Goal: Information Seeking & Learning: Learn about a topic

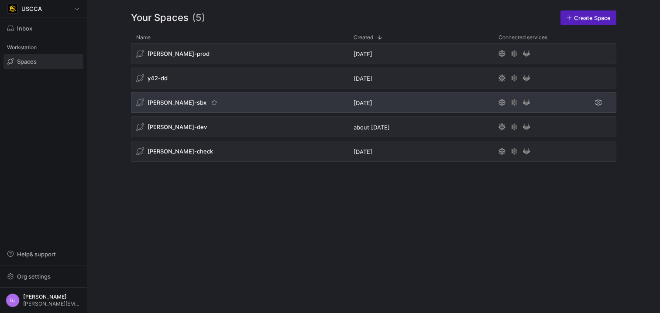
click at [195, 103] on div "[PERSON_NAME]-sbx" at bounding box center [239, 102] width 217 height 21
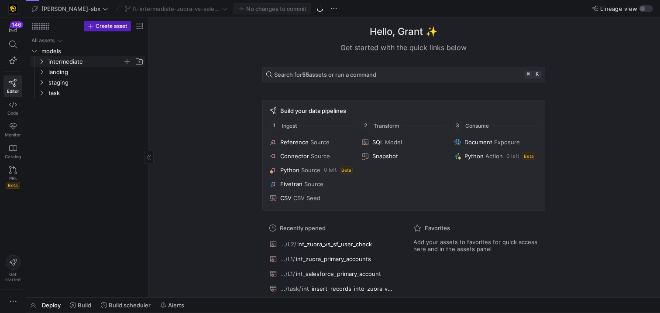
click at [70, 61] on span "intermediate" at bounding box center [85, 62] width 74 height 10
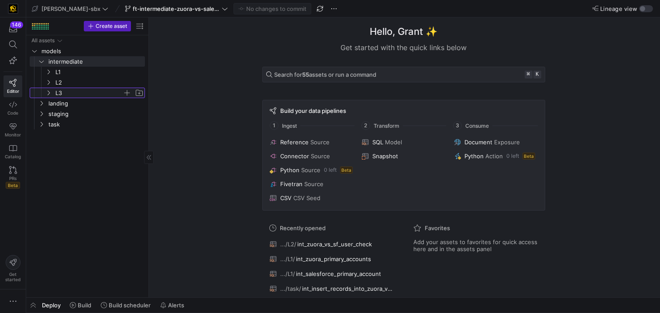
click at [70, 89] on span "L3" at bounding box center [88, 93] width 67 height 10
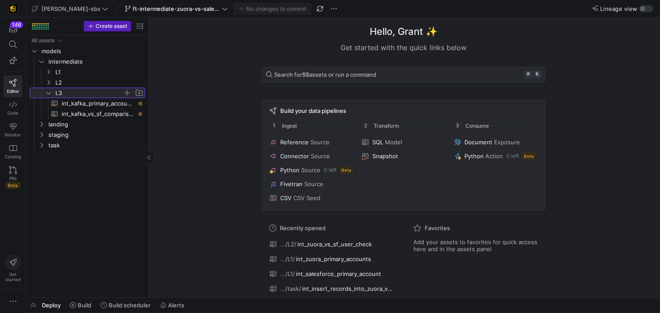
click at [73, 93] on span "L3" at bounding box center [88, 93] width 67 height 10
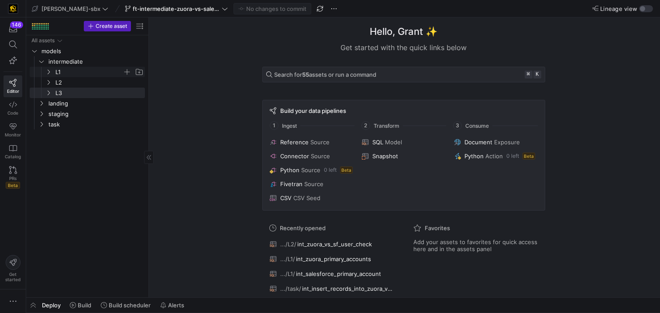
click at [67, 73] on span "L1" at bounding box center [88, 72] width 67 height 10
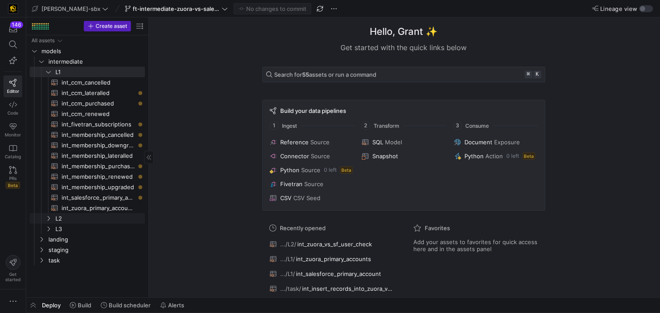
click at [89, 223] on link "L2" at bounding box center [87, 218] width 115 height 10
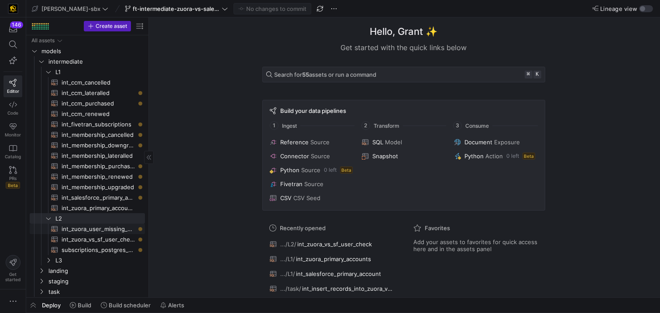
click at [79, 234] on span "int_zuora_user_missing_check​​​​​​​​​​" at bounding box center [98, 229] width 73 height 10
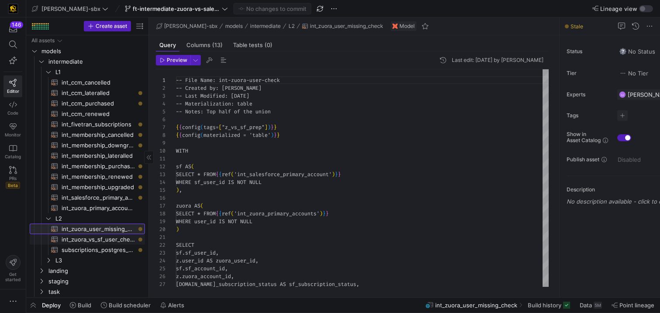
scroll to position [79, 0]
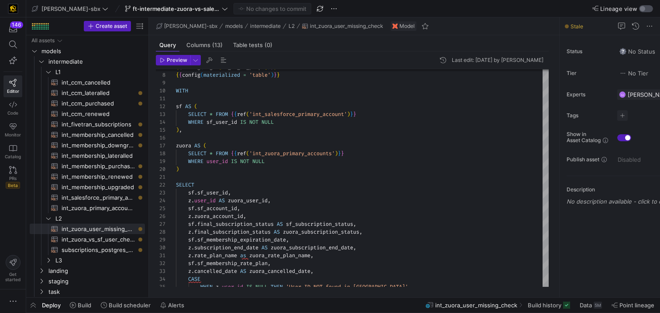
click at [647, 11] on div "button" at bounding box center [646, 8] width 14 height 7
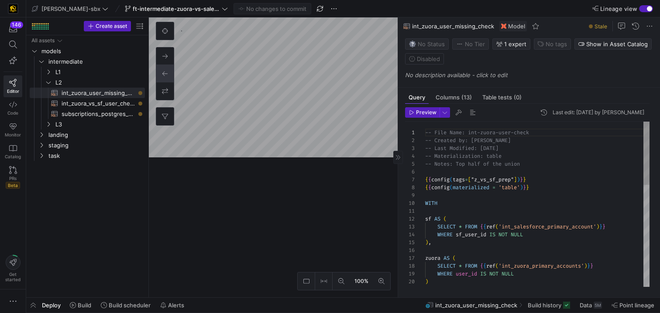
scroll to position [79, 0]
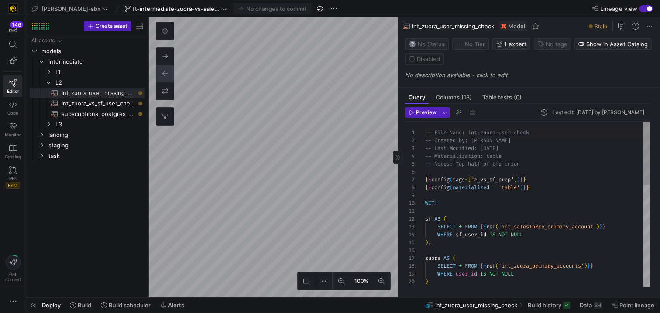
drag, startPoint x: 413, startPoint y: 156, endPoint x: 537, endPoint y: 159, distance: 124.4
click at [537, 159] on as-split "100% 0 Query Columns (13) Table tests (0) Preview Last edit: [DATE] by [PERSON_…" at bounding box center [404, 157] width 511 height 280
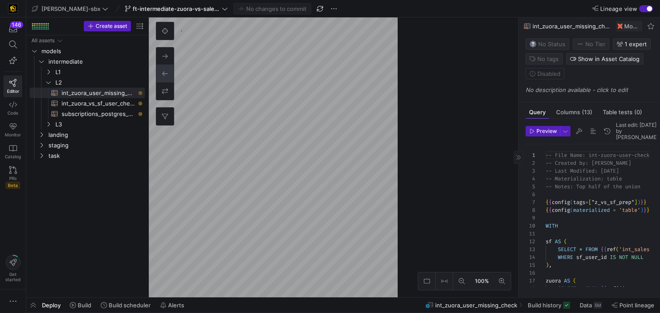
drag, startPoint x: 398, startPoint y: 128, endPoint x: 520, endPoint y: 131, distance: 121.4
click at [520, 131] on as-split "100% 0 Query Columns (13) Table tests (0) Preview Last edit: [DATE] by [PERSON_…" at bounding box center [404, 157] width 511 height 280
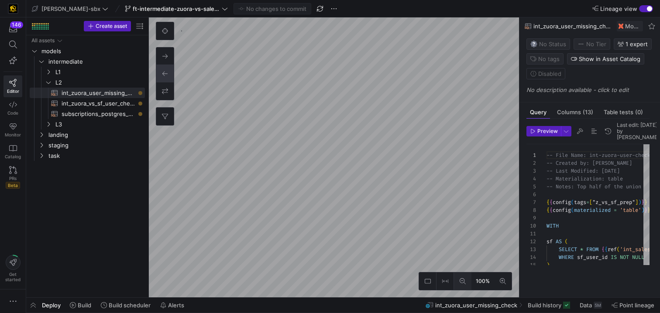
click at [463, 284] on icon at bounding box center [463, 281] width 6 height 6
click at [74, 103] on span "int_zuora_vs_sf_user_check​​​​​​​​​​" at bounding box center [98, 104] width 73 height 10
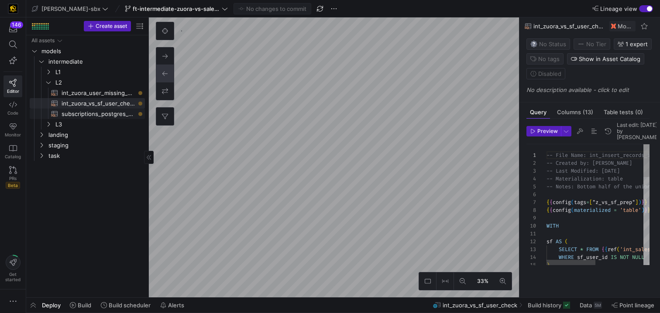
click at [80, 114] on span "subscriptions_postgres_kafka_joined_view​​​​​​​​​​" at bounding box center [98, 114] width 73 height 10
type textarea "{{config (tags=["kafka_joined_view"])}} WITH kafka_CCM_cancelled AS ( SELECT * …"
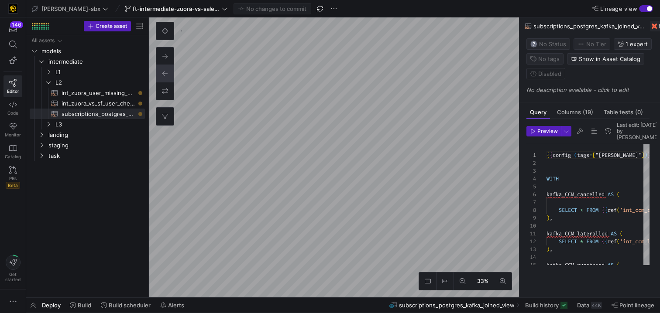
click at [642, 13] on y42-top-nav "[PERSON_NAME]-sbx ft-intermediate-zuora-vs-salesforce-08052025 No changes to co…" at bounding box center [343, 8] width 634 height 17
click at [644, 10] on div "button" at bounding box center [646, 8] width 14 height 7
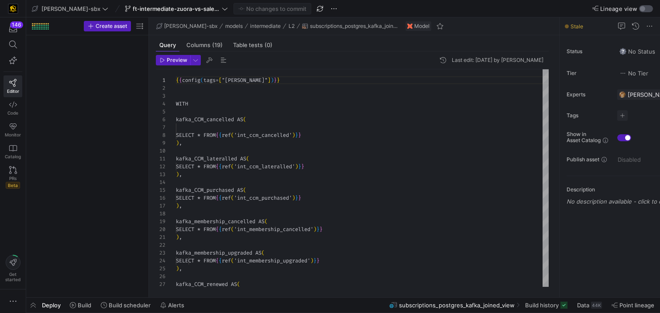
scroll to position [79, 0]
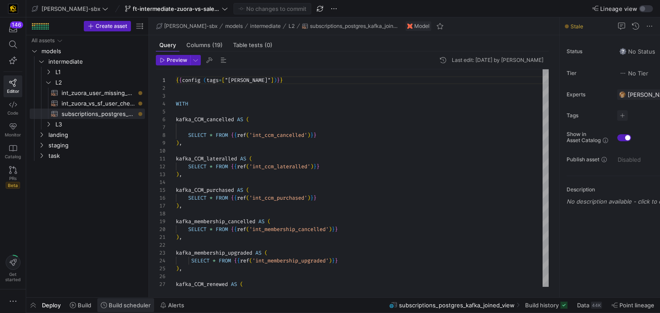
click at [127, 303] on span "Build scheduler" at bounding box center [130, 305] width 42 height 7
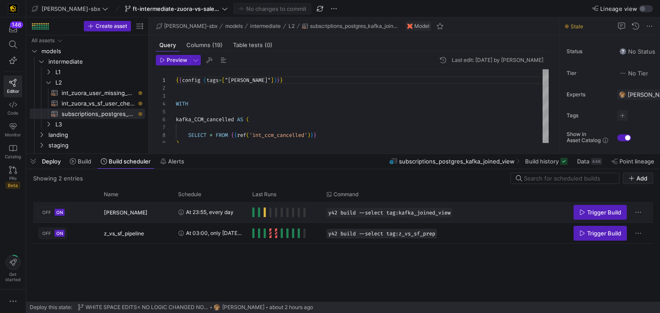
click at [309, 214] on y42-orchestration-run-status-cell-renderer "Press SPACE to select this row." at bounding box center [284, 213] width 64 height 20
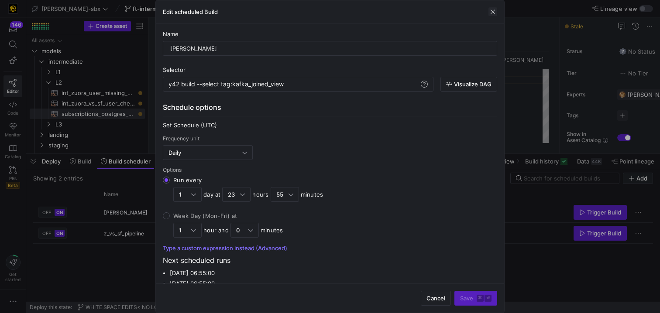
click at [490, 13] on span "button" at bounding box center [492, 11] width 9 height 9
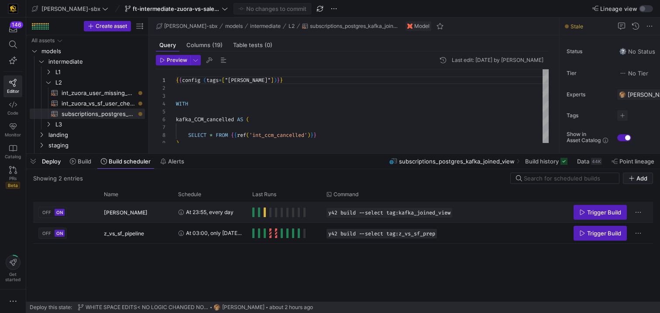
click at [471, 211] on y42-orchestration-run-configuration-details "y42 build --select tag:kafka_joined_view" at bounding box center [441, 213] width 230 height 10
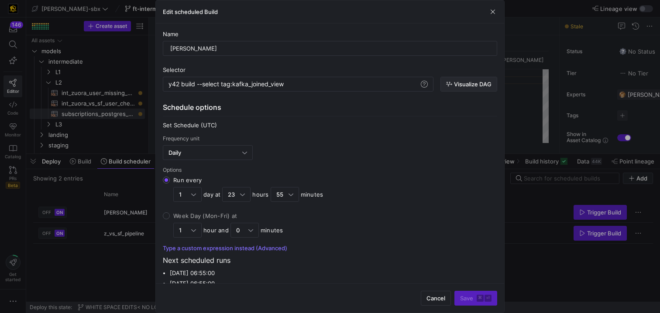
click at [463, 88] on span "button" at bounding box center [469, 84] width 56 height 14
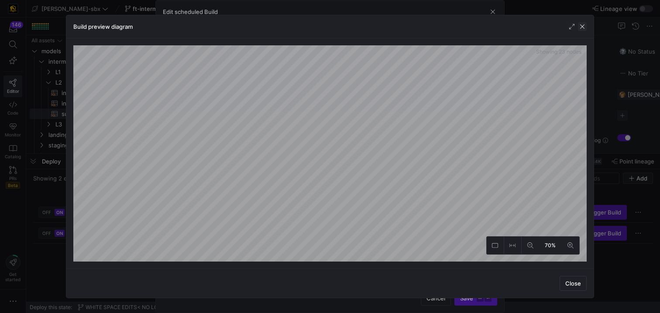
click at [584, 28] on span "button" at bounding box center [582, 26] width 9 height 9
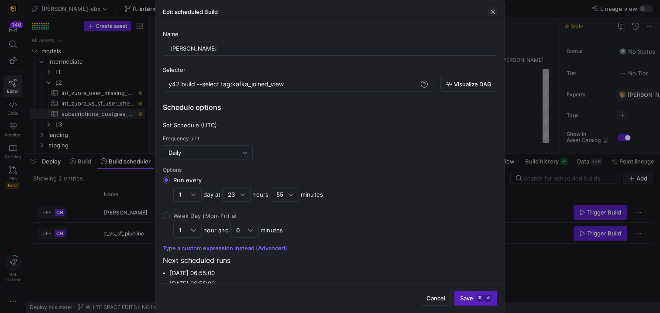
click at [491, 10] on span "button" at bounding box center [492, 11] width 9 height 9
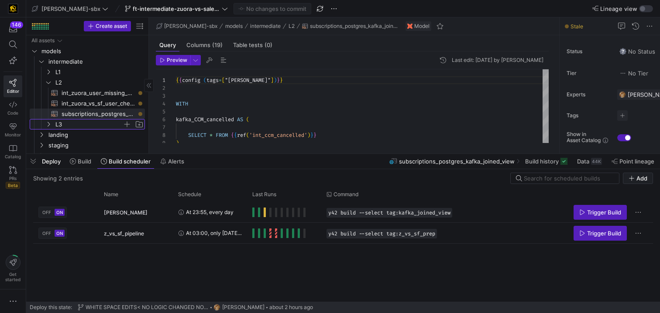
click at [84, 122] on span "L3" at bounding box center [88, 125] width 67 height 10
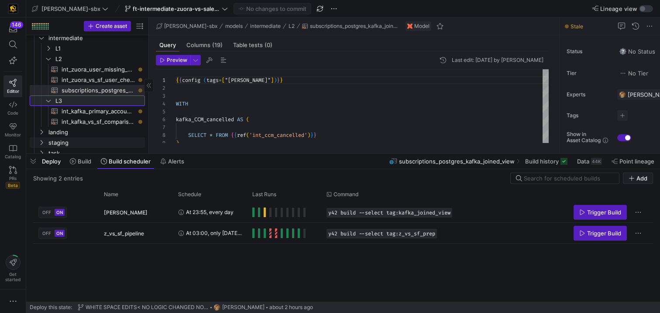
scroll to position [28, 0]
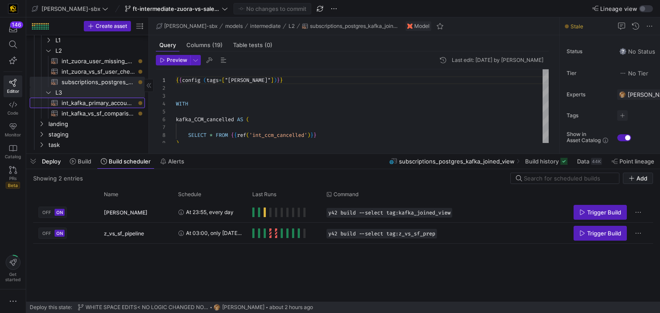
click at [92, 105] on span "int_kafka_primary_accounts​​​​​​​​​​" at bounding box center [98, 103] width 73 height 10
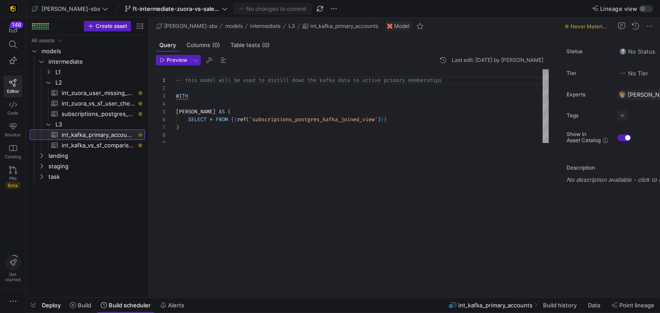
drag, startPoint x: 233, startPoint y: 155, endPoint x: 210, endPoint y: 279, distance: 126.5
click at [241, 313] on html "146 Editor Code Monitor Catalog PRs Beta Get started [PERSON_NAME]-sbx ft-inter…" at bounding box center [330, 156] width 660 height 313
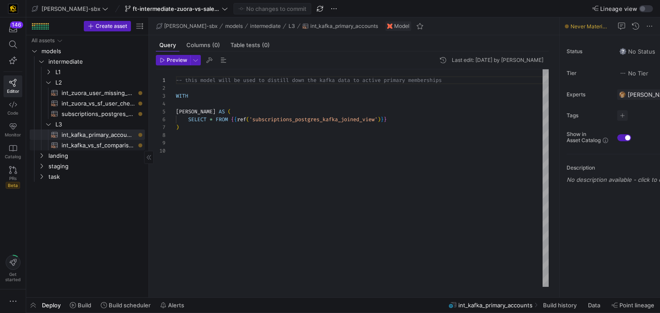
click at [109, 144] on span "int_kafka_vs_sf_comparison​​​​​​​​​​" at bounding box center [98, 146] width 73 height 10
type textarea "-- this model will be used to compare the records that are being pulled from ou…"
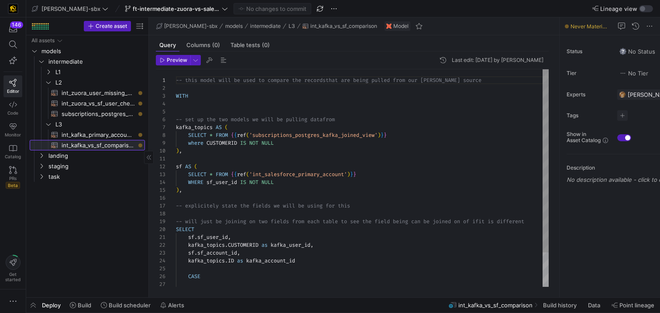
scroll to position [79, 0]
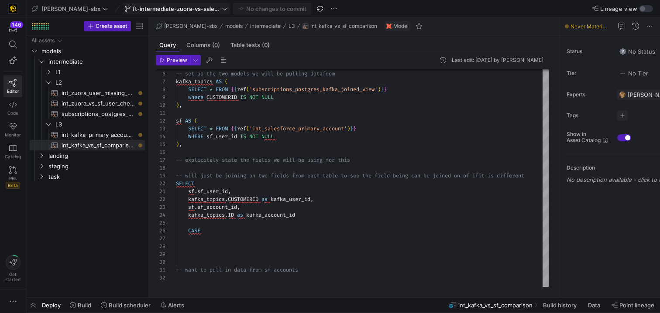
click at [161, 8] on span "ft-intermediate-zuora-vs-salesforce-08052025" at bounding box center [176, 8] width 87 height 7
